Goal: Task Accomplishment & Management: Use online tool/utility

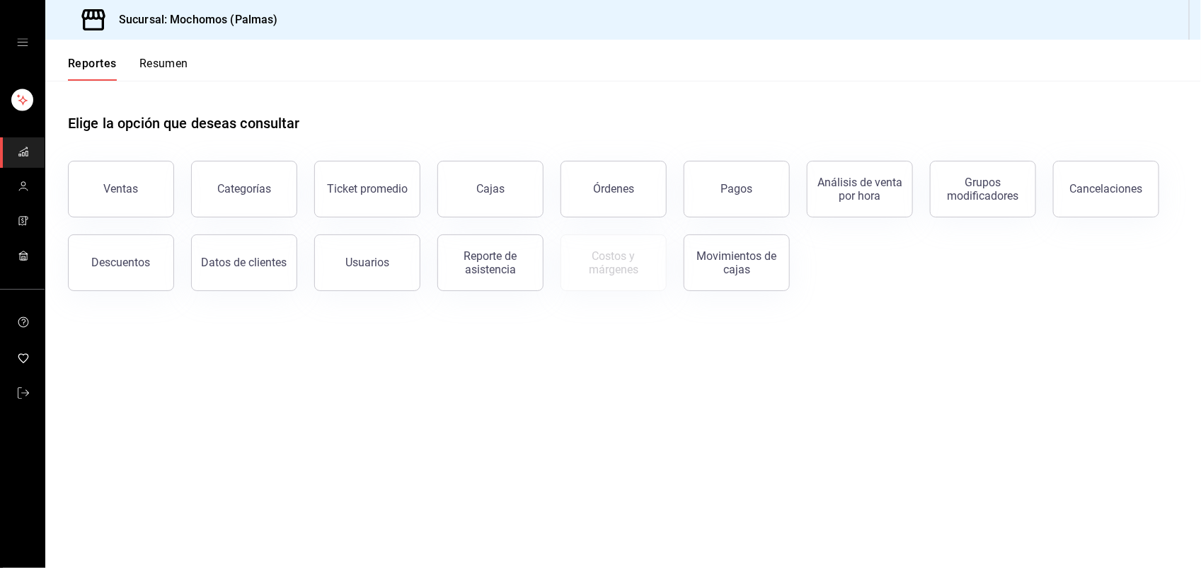
click at [96, 21] on icon at bounding box center [93, 20] width 28 height 28
click at [23, 43] on icon "open drawer" at bounding box center [22, 42] width 11 height 11
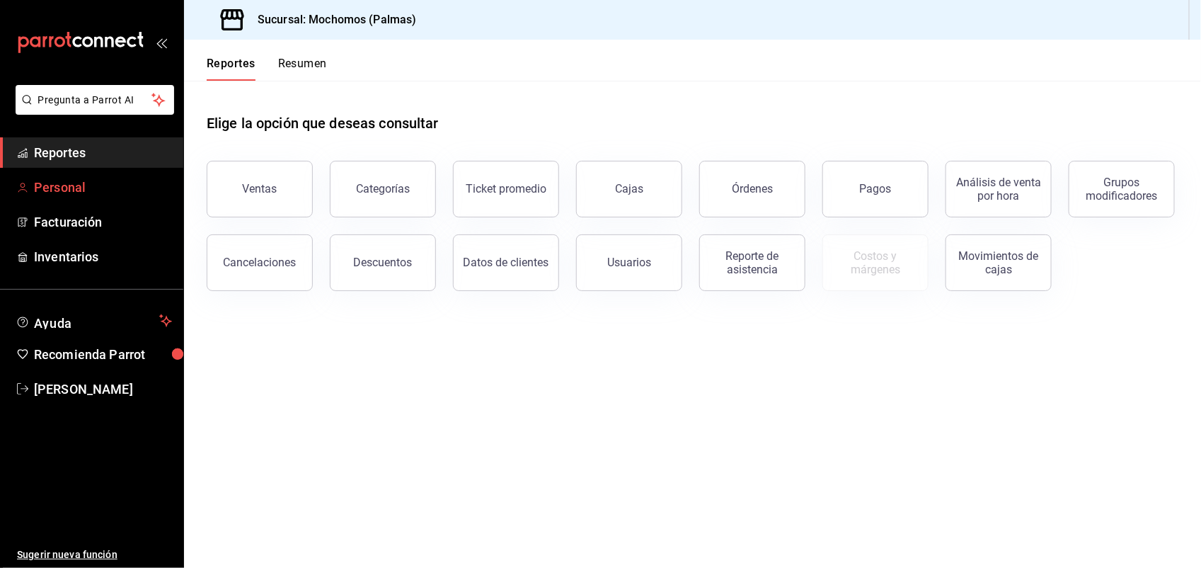
click at [55, 176] on link "Personal" at bounding box center [91, 187] width 183 height 30
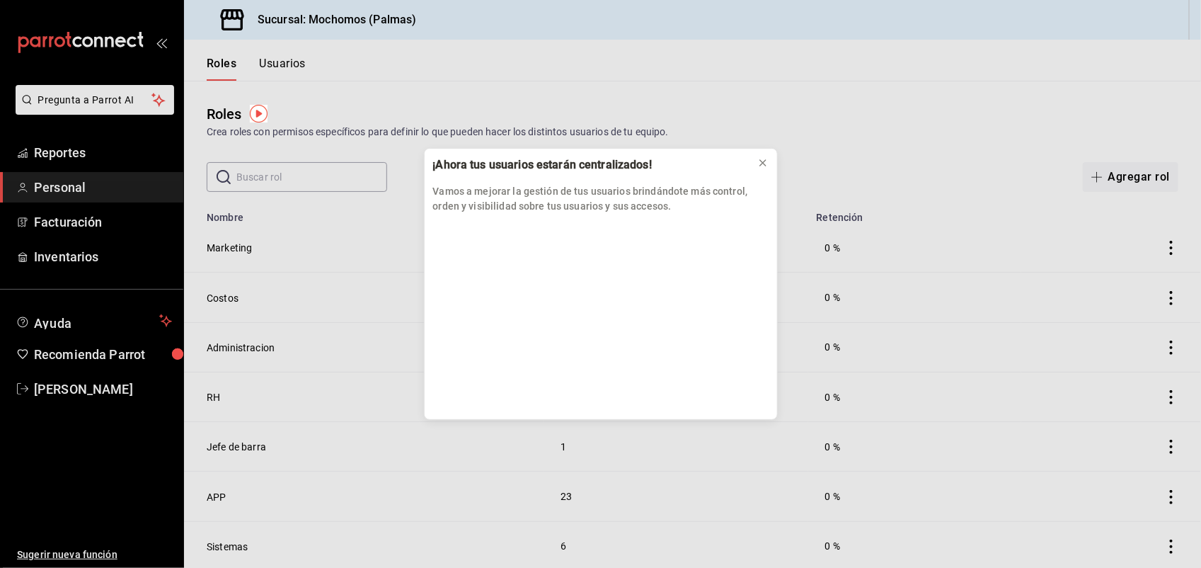
click at [55, 149] on div "¡Ahora tus usuarios estarán centralizados! Vamos a mejorar la gestión de tus us…" at bounding box center [600, 284] width 1201 height 568
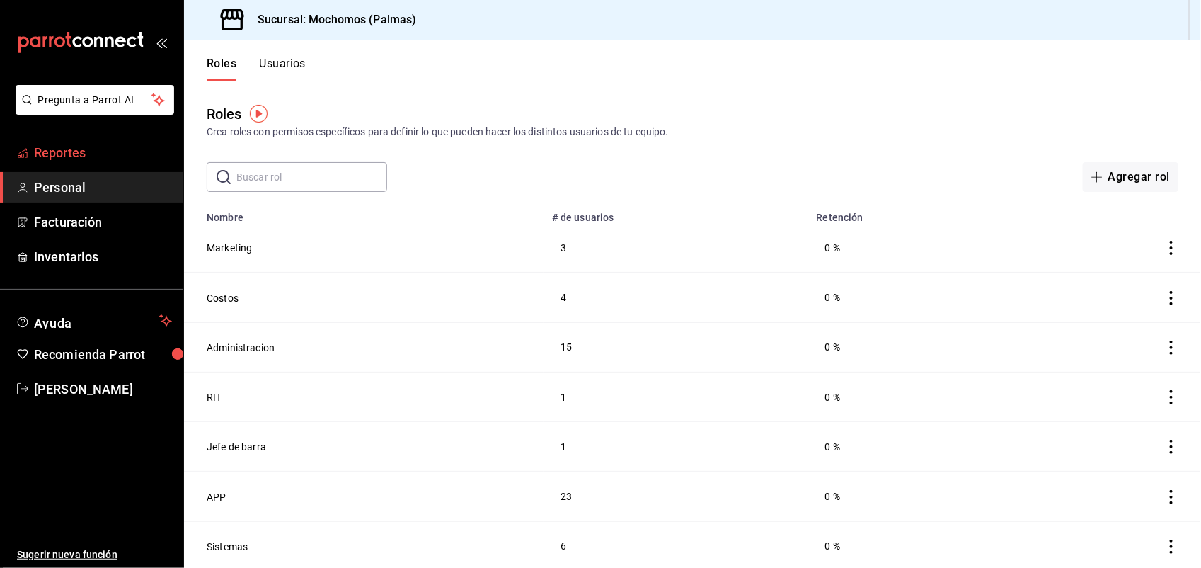
click at [81, 147] on span "Reportes" at bounding box center [103, 152] width 138 height 19
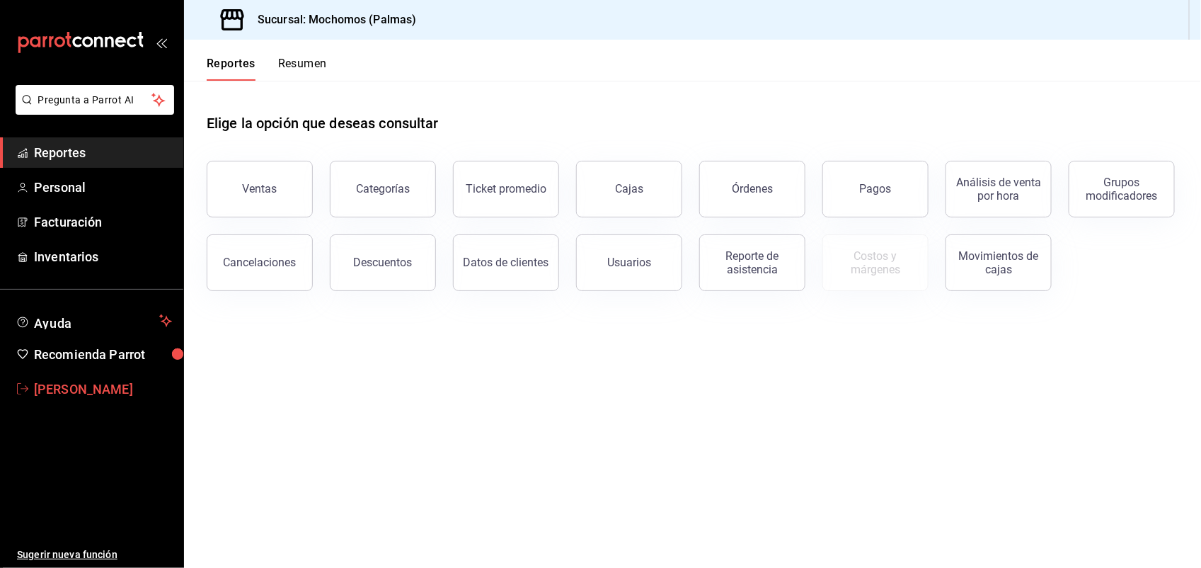
click at [36, 387] on span "[PERSON_NAME]" at bounding box center [103, 388] width 138 height 19
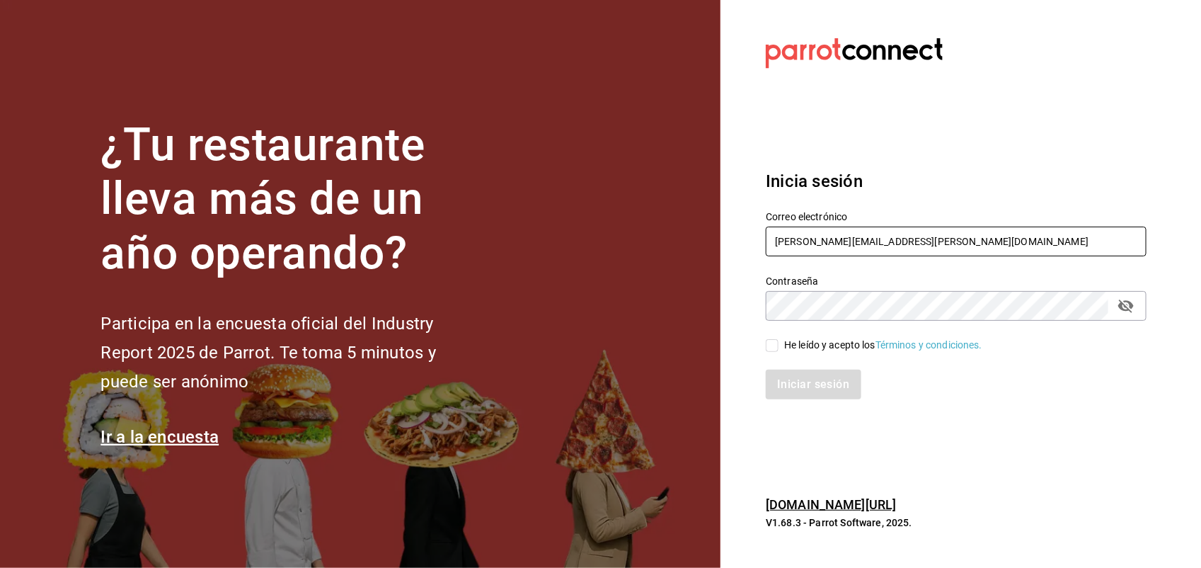
click at [993, 248] on input "[PERSON_NAME][EMAIL_ADDRESS][PERSON_NAME][DOMAIN_NAME]" at bounding box center [956, 242] width 381 height 30
type input "a"
type input "[EMAIL_ADDRESS][DOMAIN_NAME]"
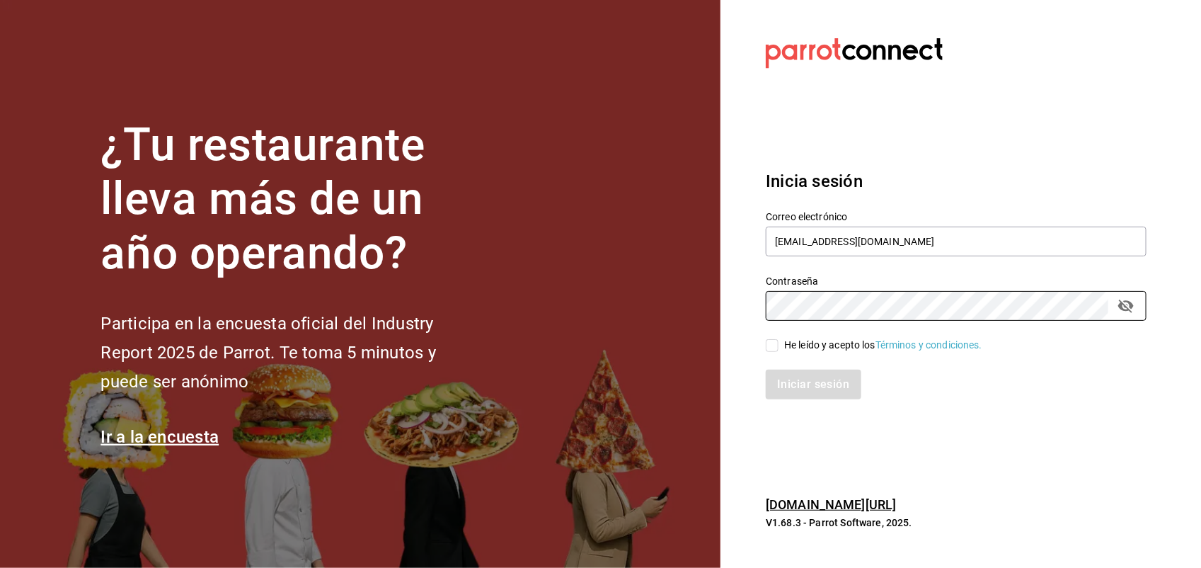
click at [1014, 503] on h6 "[DOMAIN_NAME][URL]" at bounding box center [956, 505] width 381 height 21
click at [1127, 307] on icon "passwordField" at bounding box center [1127, 305] width 16 height 13
click at [1155, 333] on section "Datos incorrectos. Verifica que tu Correo o Contraseña [PERSON_NAME] escritos. …" at bounding box center [951, 284] width 460 height 568
click at [936, 348] on link "Términos y condiciones." at bounding box center [929, 344] width 107 height 11
click at [818, 368] on div "Iniciar sesión" at bounding box center [948, 376] width 398 height 47
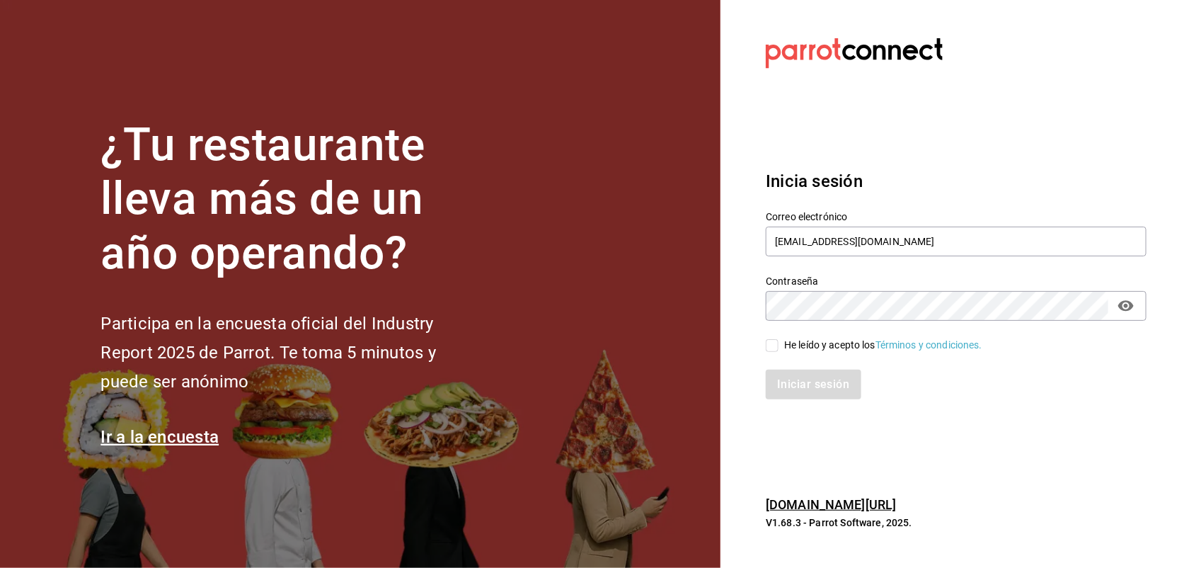
click at [776, 345] on input "He leído y acepto los Términos y condiciones." at bounding box center [772, 345] width 13 height 13
checkbox input "true"
click at [787, 389] on button "Iniciar sesión" at bounding box center [814, 385] width 96 height 30
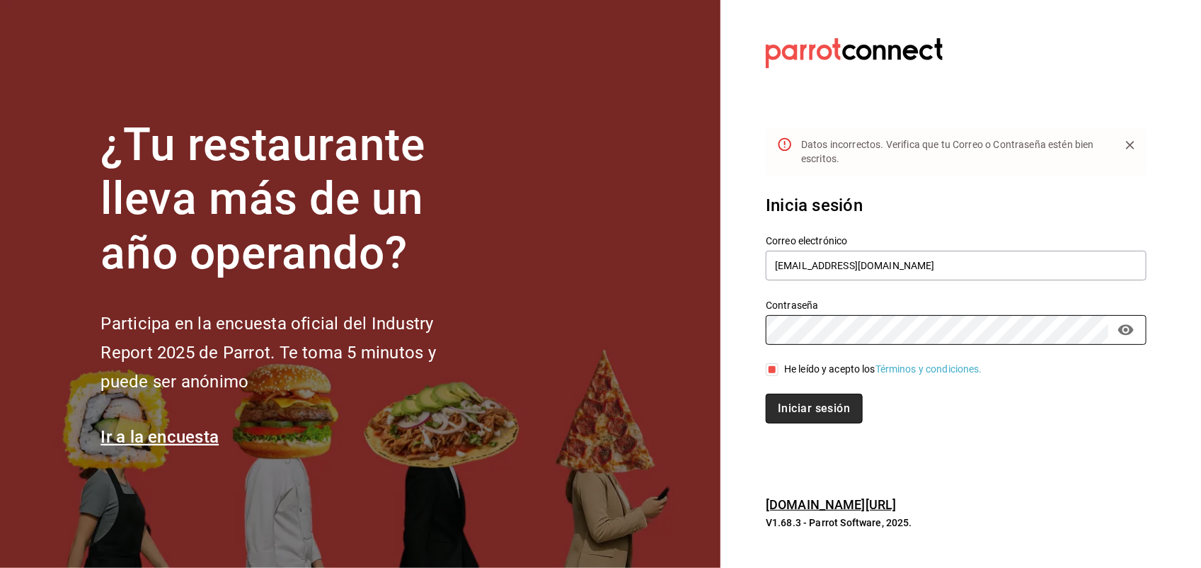
click at [787, 401] on button "Iniciar sesión" at bounding box center [814, 409] width 96 height 30
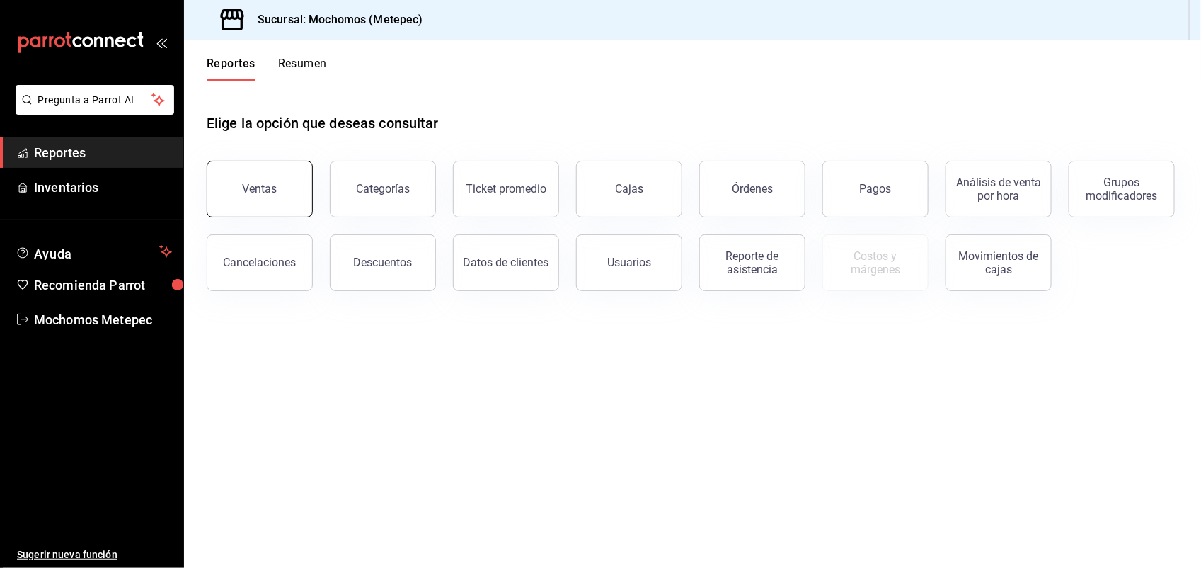
click at [289, 190] on button "Ventas" at bounding box center [260, 189] width 106 height 57
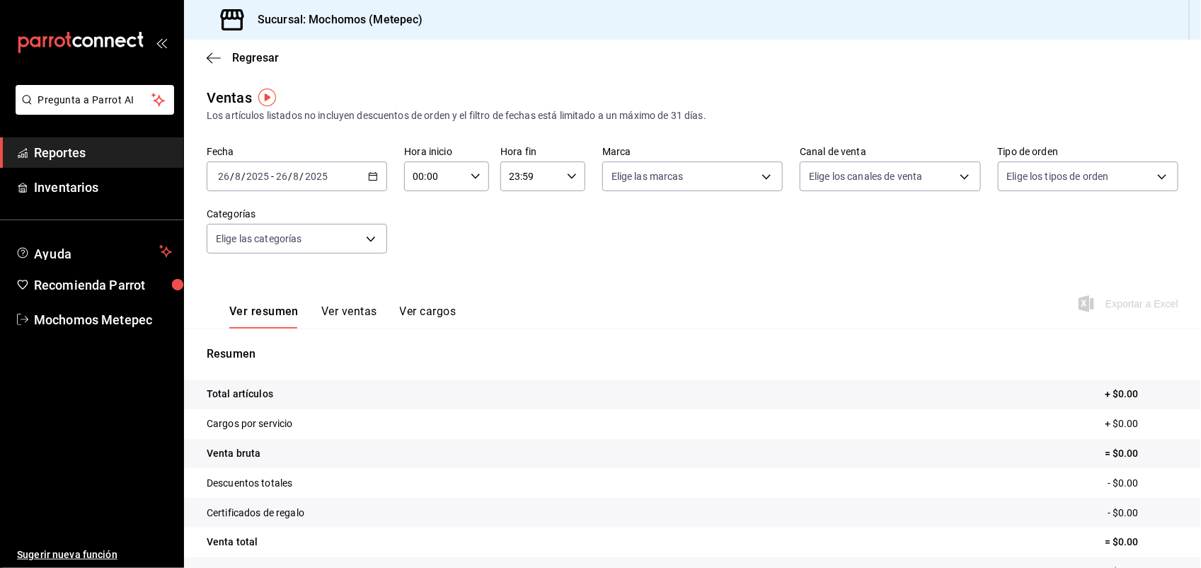
click at [473, 183] on div "00:00 Hora inicio" at bounding box center [446, 176] width 85 height 30
click at [421, 278] on span "05" at bounding box center [422, 278] width 19 height 11
type input "05:00"
click at [469, 171] on div at bounding box center [600, 284] width 1201 height 568
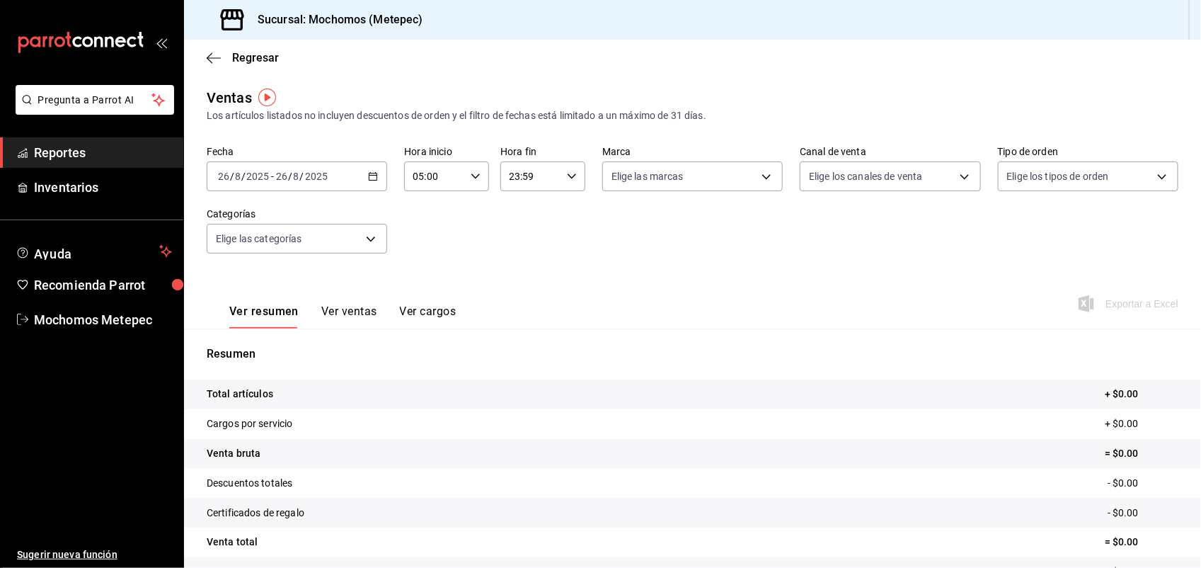
click at [567, 175] on icon "button" at bounding box center [572, 176] width 10 height 10
click at [514, 263] on span "05" at bounding box center [517, 267] width 19 height 11
click at [563, 209] on span "00" at bounding box center [559, 212] width 19 height 11
type input "05:00"
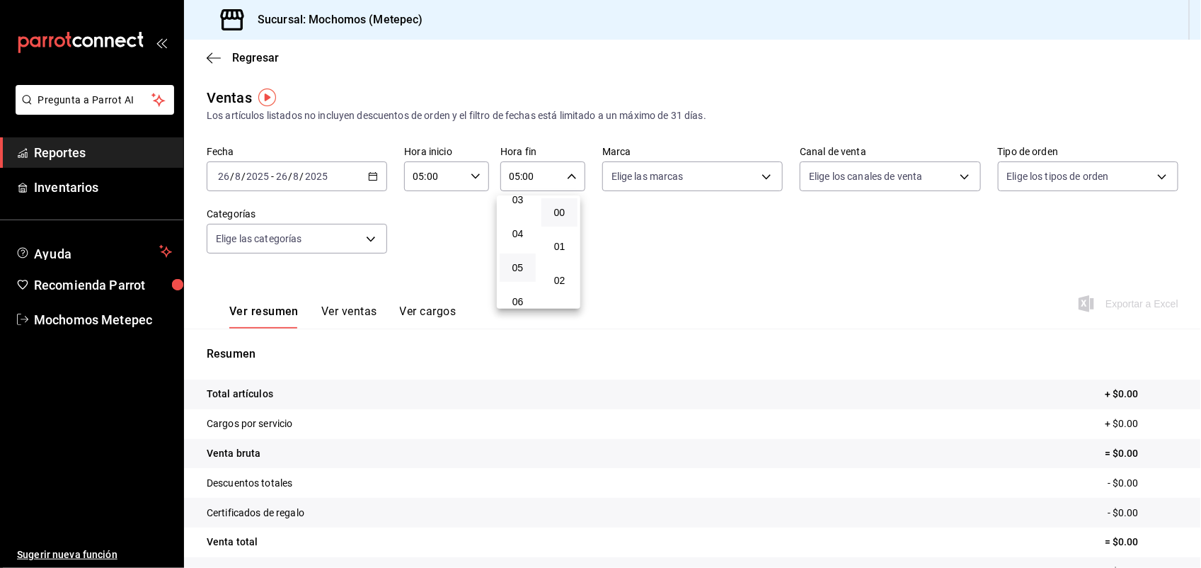
click at [372, 177] on div at bounding box center [600, 284] width 1201 height 568
click at [372, 177] on icon "button" at bounding box center [373, 176] width 10 height 10
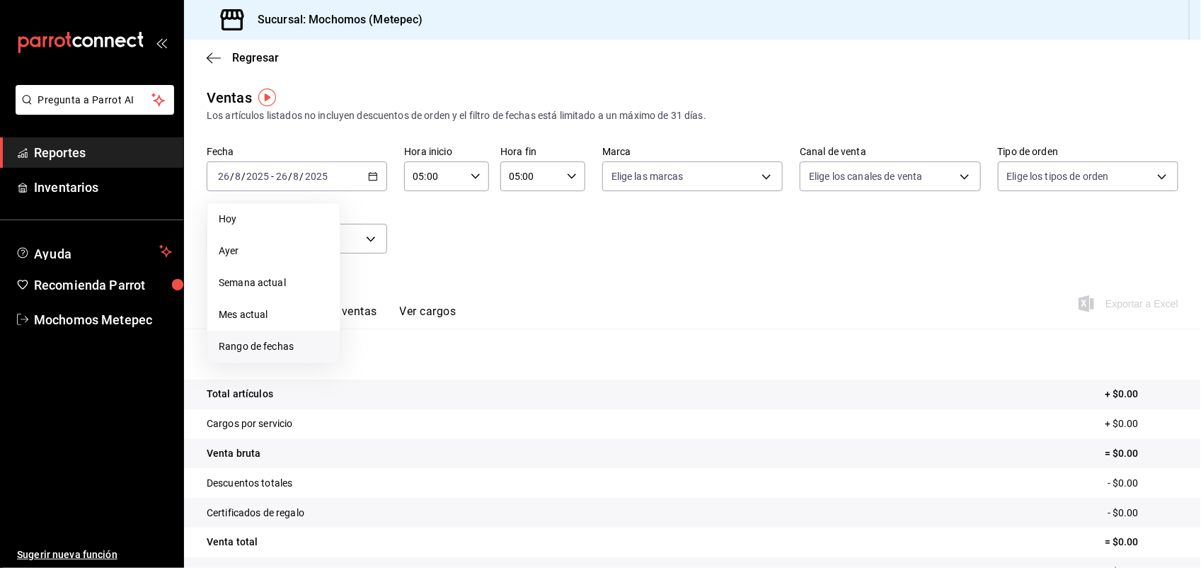
click at [241, 342] on span "Rango de fechas" at bounding box center [274, 346] width 110 height 15
click at [464, 270] on button "1" at bounding box center [470, 270] width 25 height 25
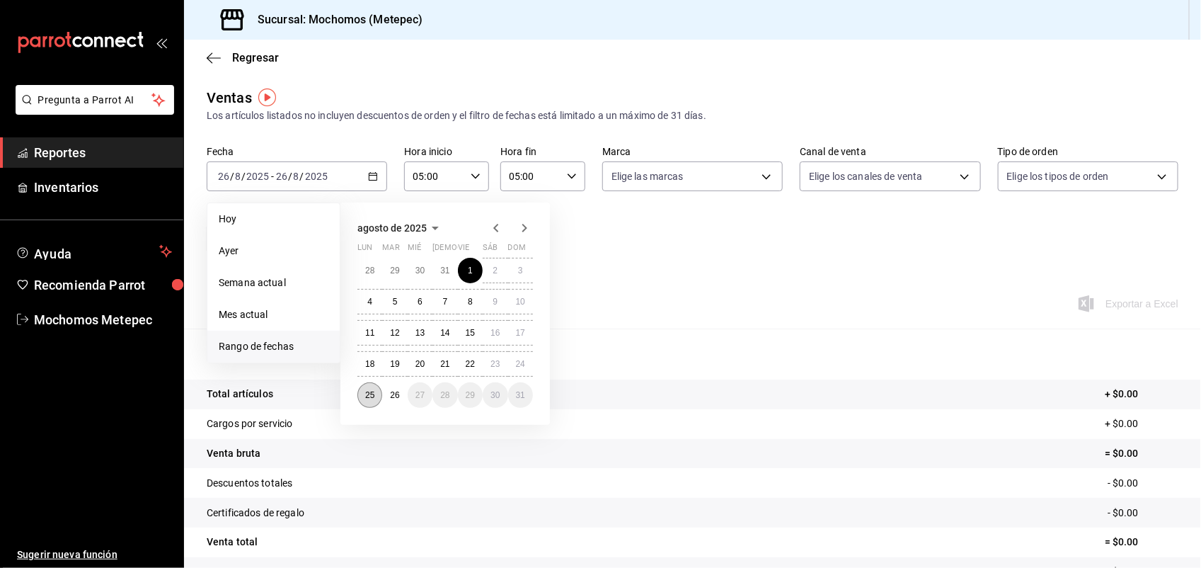
click at [367, 397] on abbr "25" at bounding box center [369, 395] width 9 height 10
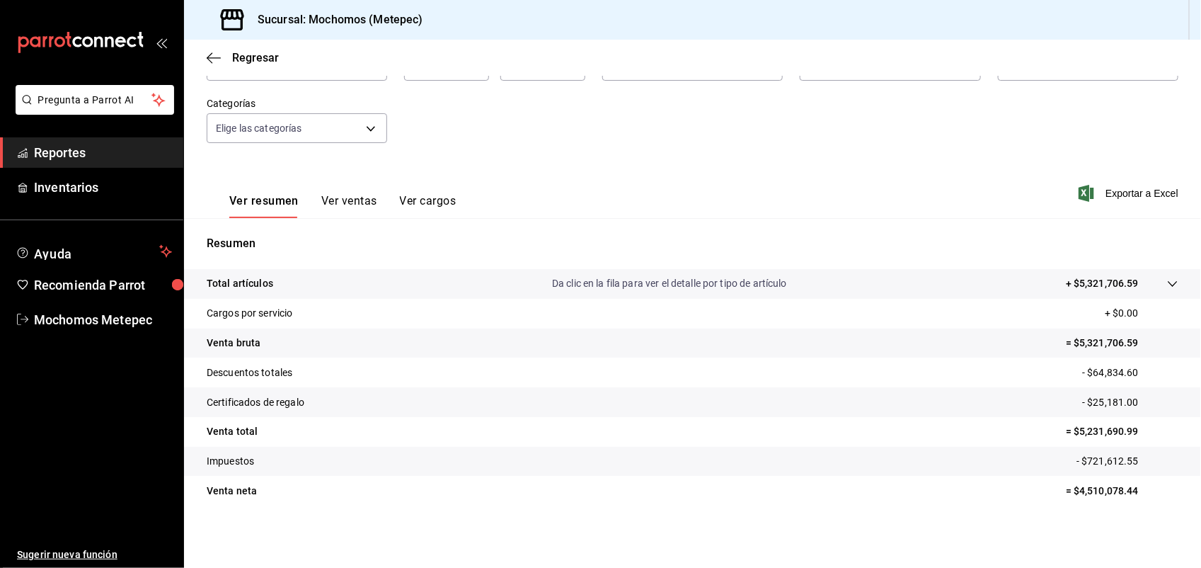
scroll to position [110, 0]
click at [429, 48] on div "Regresar" at bounding box center [692, 58] width 1017 height 36
click at [423, 52] on div "Regresar" at bounding box center [692, 58] width 1017 height 36
click at [1112, 191] on span "Exportar a Excel" at bounding box center [1130, 193] width 97 height 17
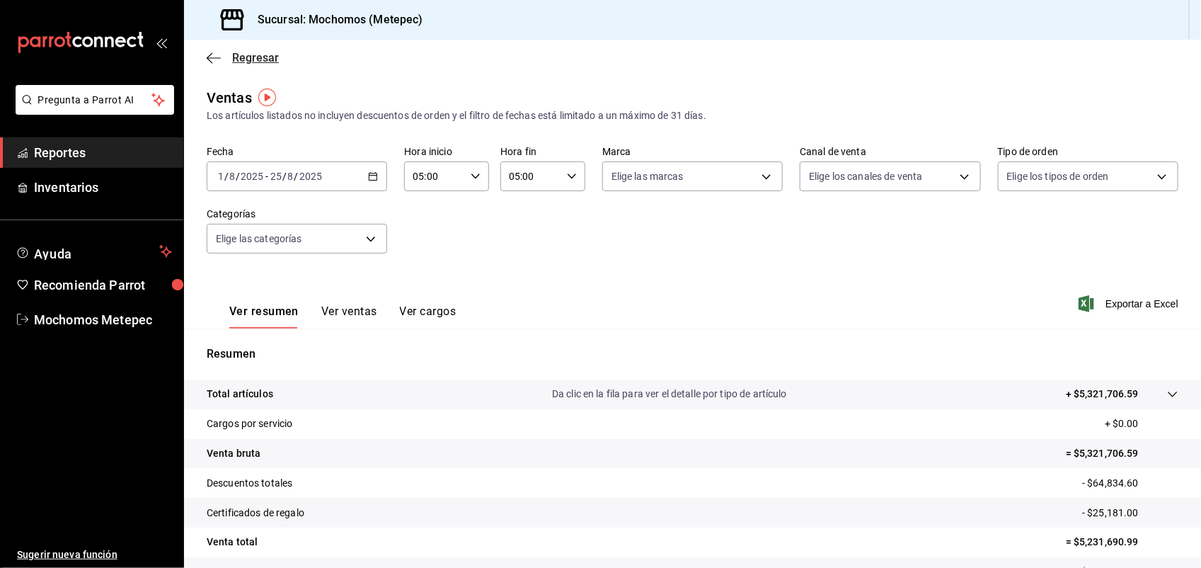
click at [207, 52] on icon "button" at bounding box center [214, 58] width 14 height 13
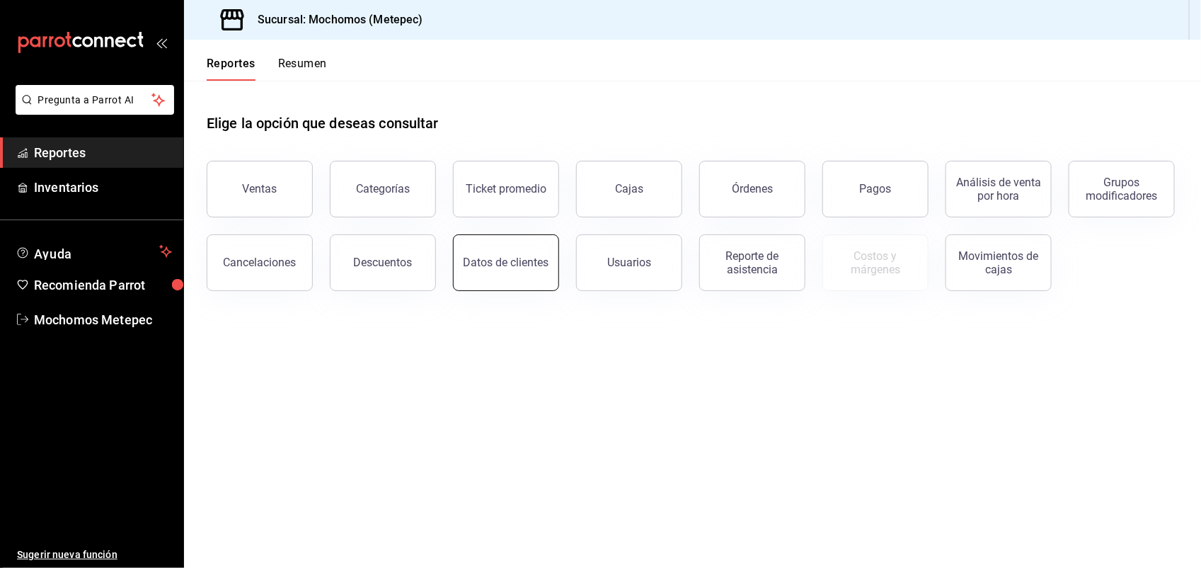
click at [469, 261] on div "Datos de clientes" at bounding box center [507, 262] width 86 height 13
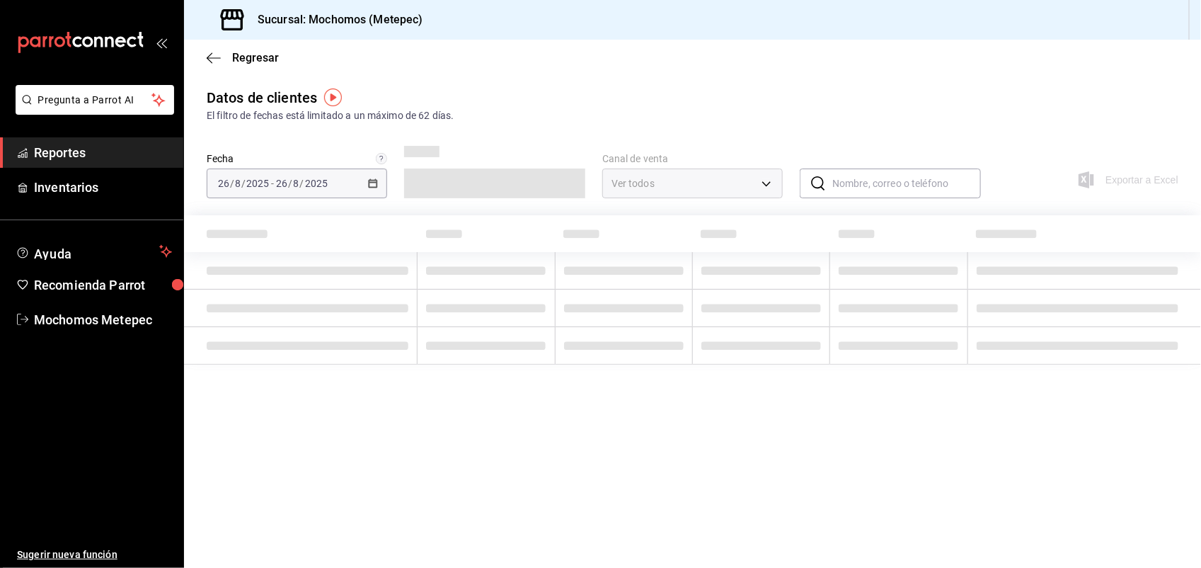
type input "PARROT,DIDI_FOOD,ONLINE"
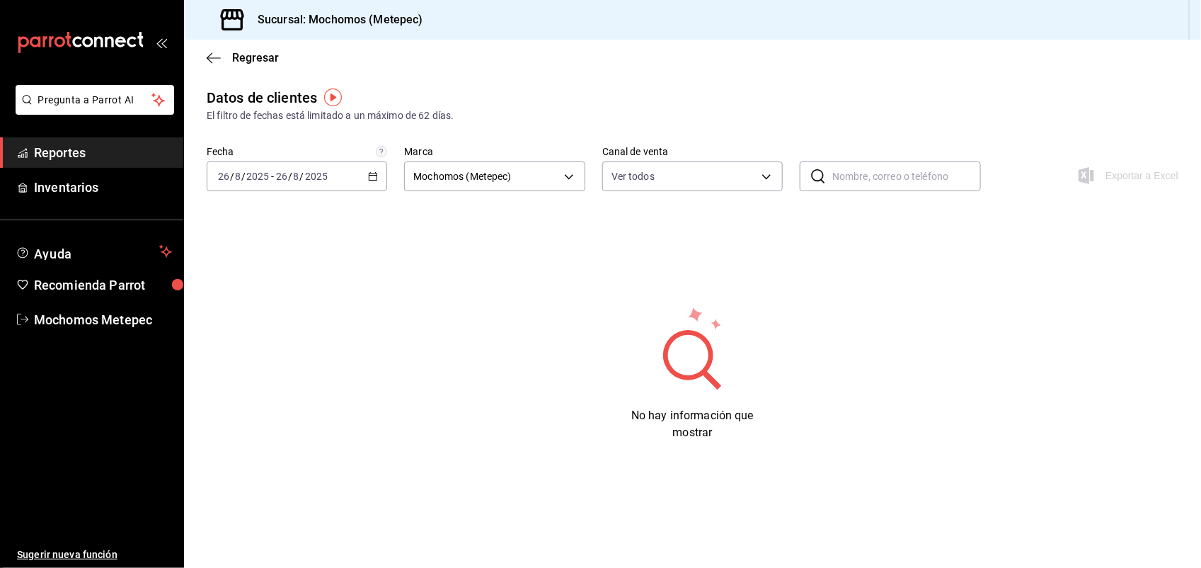
click at [205, 57] on div "Regresar" at bounding box center [692, 58] width 1017 height 36
click at [217, 55] on icon "button" at bounding box center [214, 58] width 14 height 13
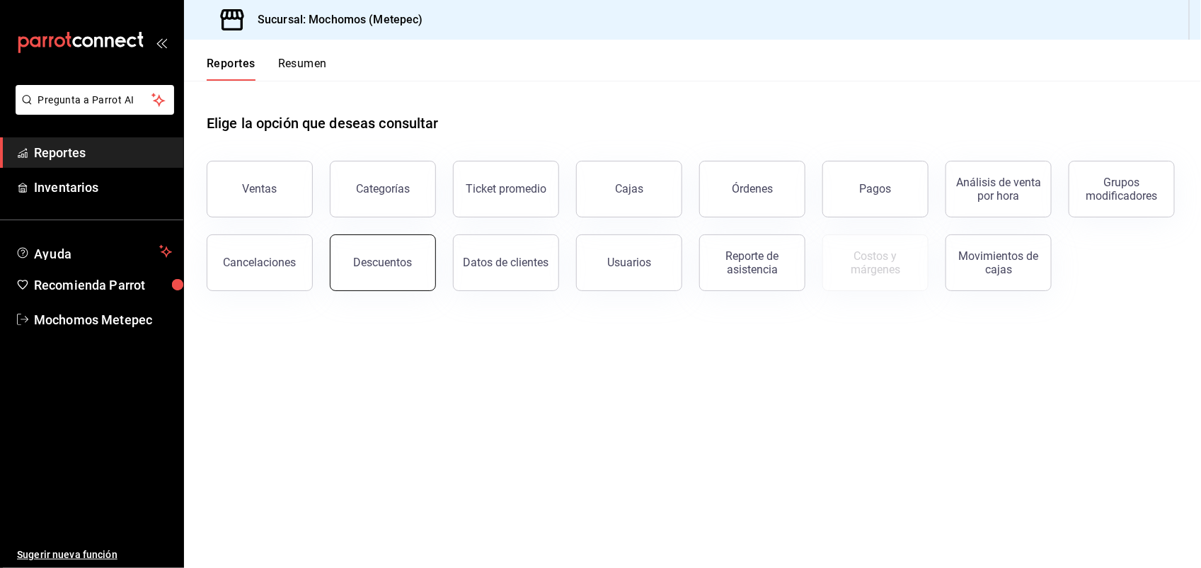
click at [384, 280] on button "Descuentos" at bounding box center [383, 262] width 106 height 57
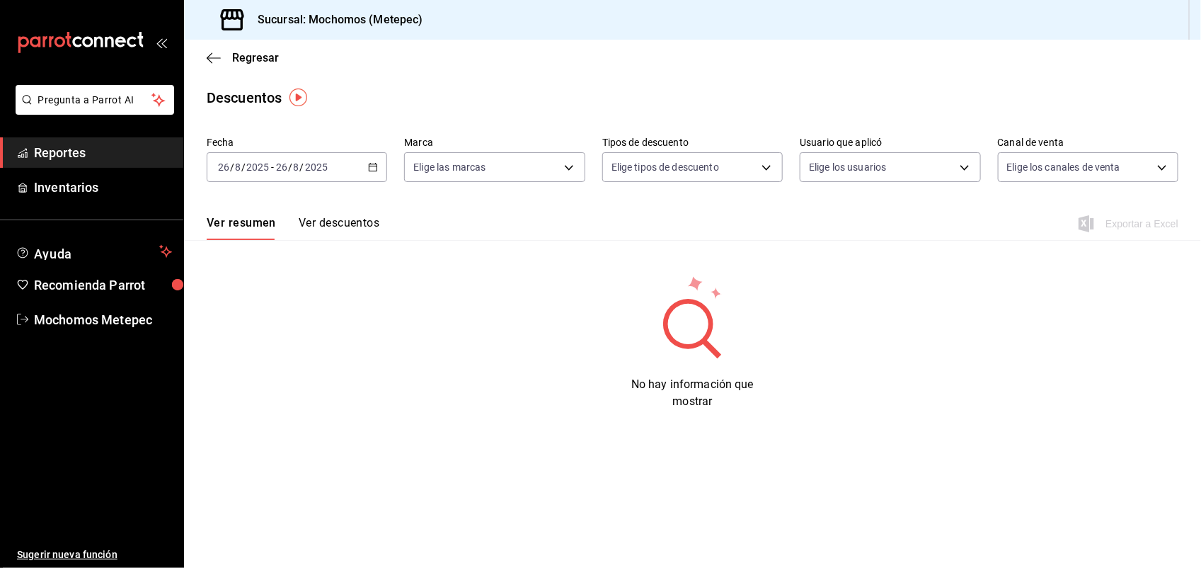
click at [372, 164] on icon "button" at bounding box center [373, 167] width 10 height 10
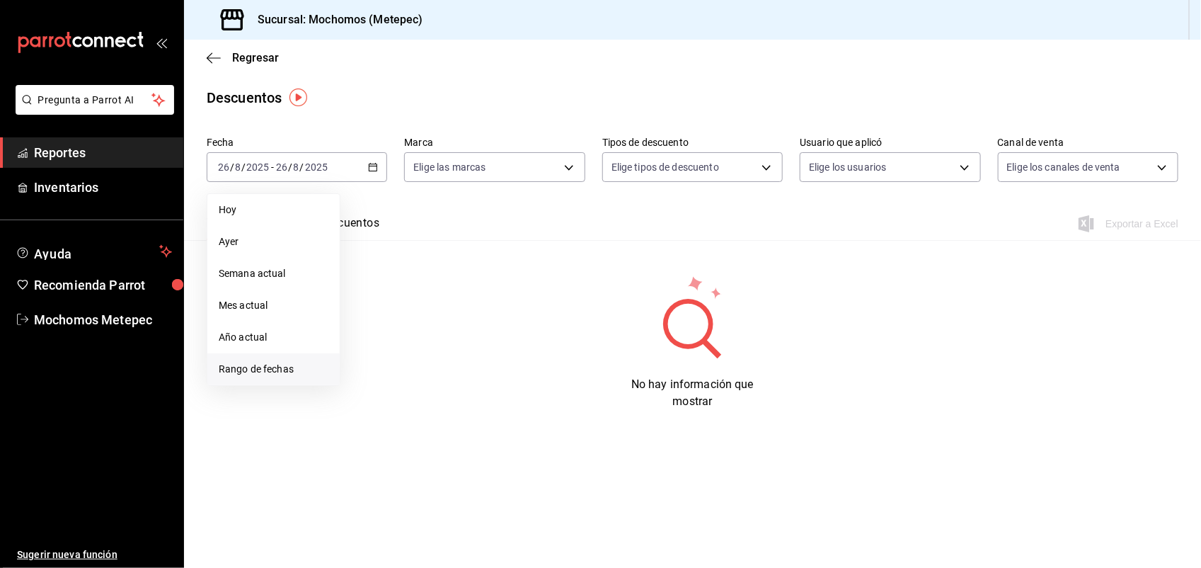
click at [253, 370] on span "Rango de fechas" at bounding box center [274, 369] width 110 height 15
click at [373, 326] on abbr "11" at bounding box center [369, 324] width 9 height 10
click at [521, 354] on abbr "24" at bounding box center [520, 355] width 9 height 10
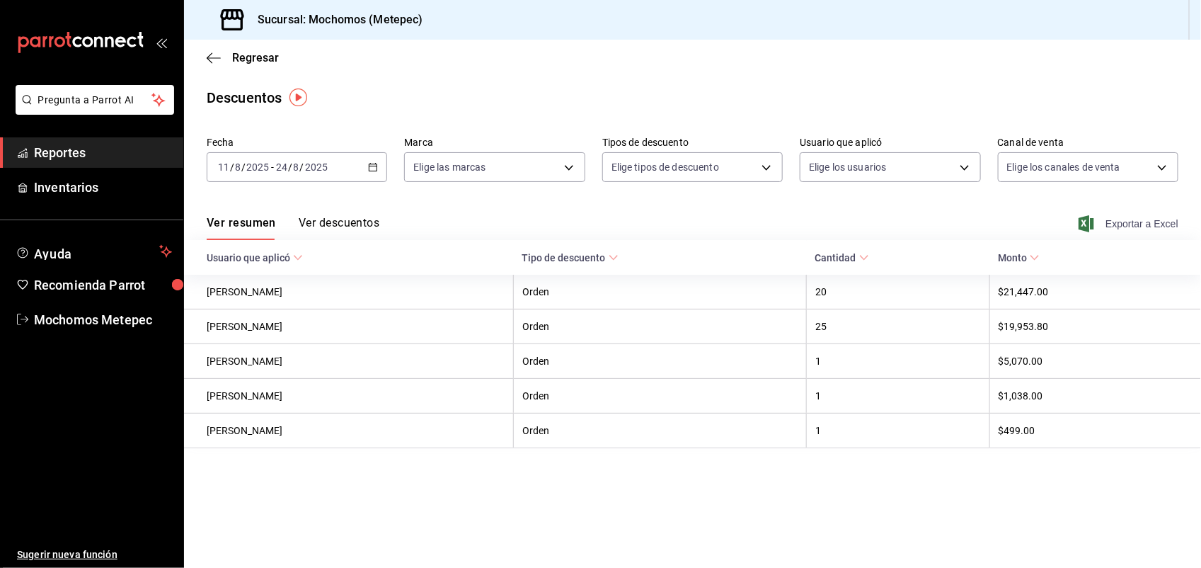
click at [1128, 218] on span "Exportar a Excel" at bounding box center [1130, 223] width 97 height 17
click at [1141, 118] on main "Regresar Descuentos Fecha 2025-08-11 11 / 8 / 2025 - 2025-08-24 24 / 8 / 2025 M…" at bounding box center [692, 304] width 1017 height 528
click at [265, 172] on input "2025" at bounding box center [258, 166] width 24 height 11
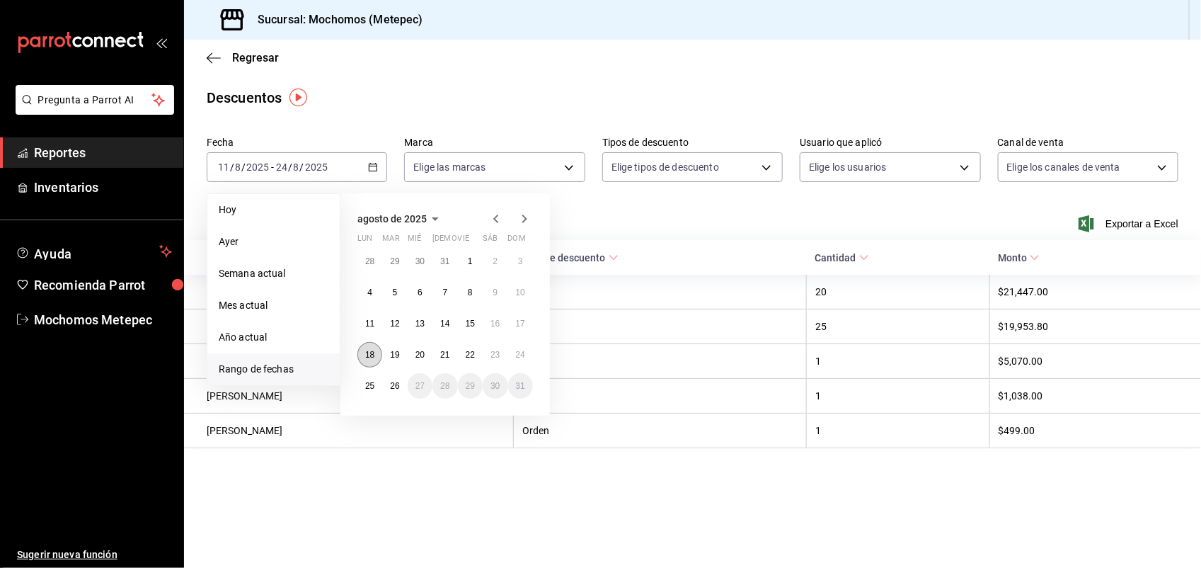
click at [369, 353] on abbr "18" at bounding box center [369, 355] width 9 height 10
click at [520, 355] on abbr "24" at bounding box center [520, 355] width 9 height 10
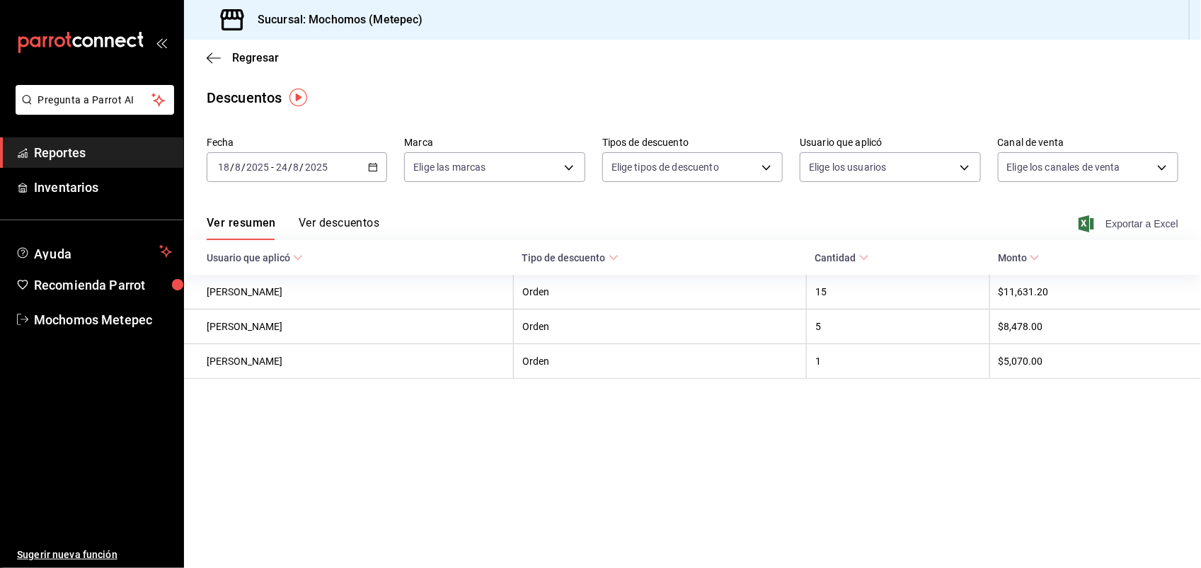
click at [1131, 218] on span "Exportar a Excel" at bounding box center [1130, 223] width 97 height 17
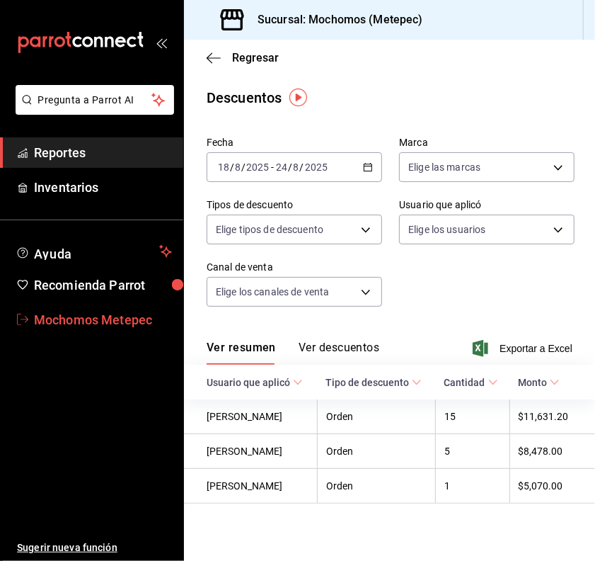
click at [45, 317] on span "Mochomos Metepec" at bounding box center [103, 319] width 138 height 19
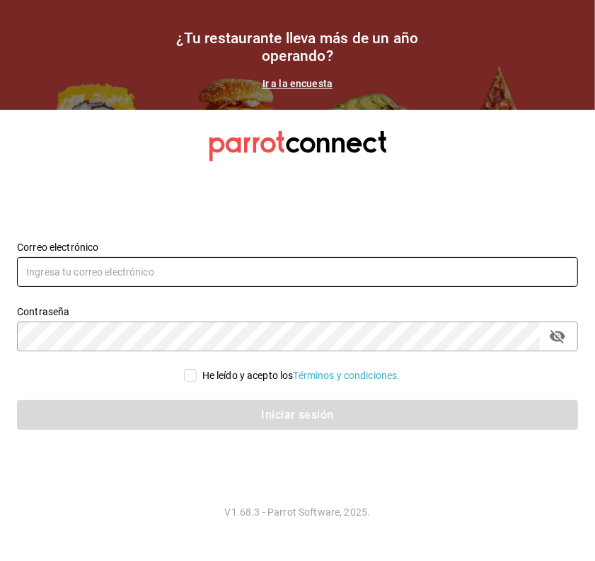
type input "[PERSON_NAME][EMAIL_ADDRESS][PERSON_NAME][DOMAIN_NAME]"
